Goal: Check status

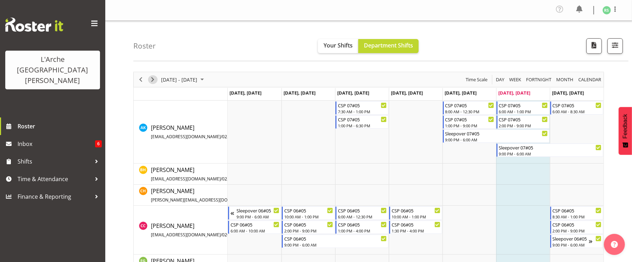
click at [152, 78] on span "Next" at bounding box center [153, 79] width 8 height 9
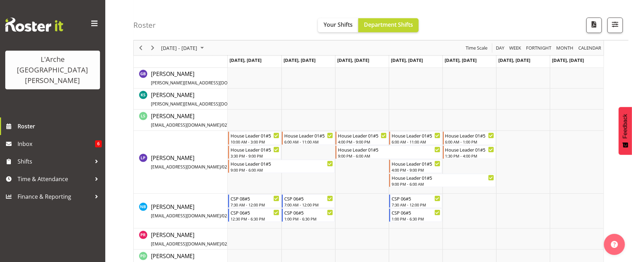
scroll to position [239, 0]
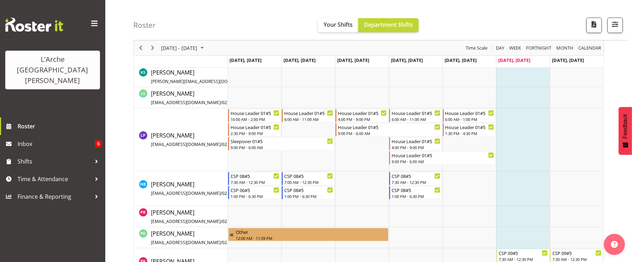
scroll to position [250, 0]
